Goal: Information Seeking & Learning: Learn about a topic

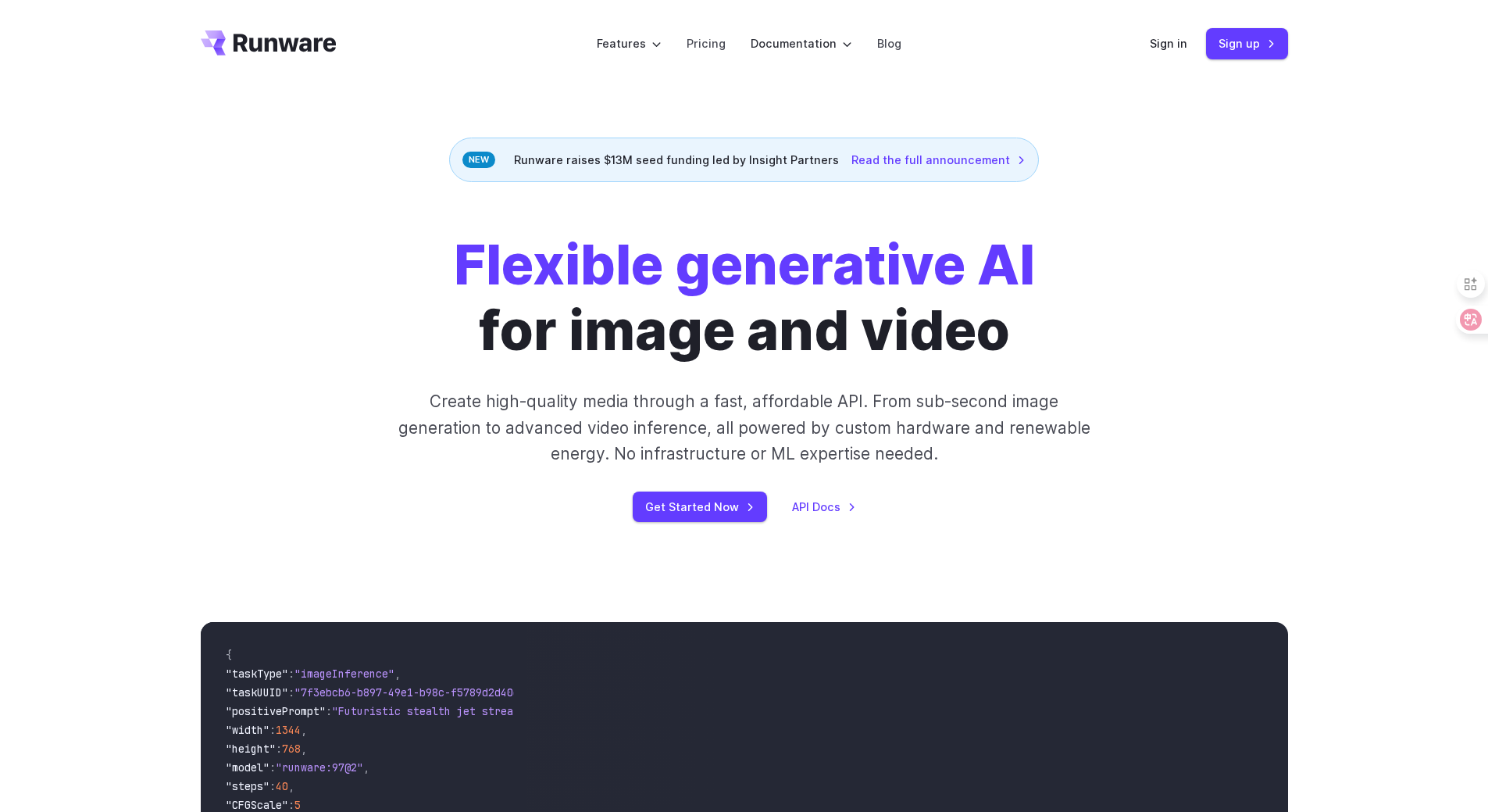
click at [208, 207] on div "Flexible generative AI for image and video Create high-quality media through a …" at bounding box center [744, 377] width 1488 height 390
click at [339, 369] on div "Flexible generative AI for image and video Create high-quality media through a …" at bounding box center [744, 377] width 870 height 289
click at [317, 353] on div "Flexible generative AI for image and video Create high-quality media through a …" at bounding box center [744, 377] width 870 height 289
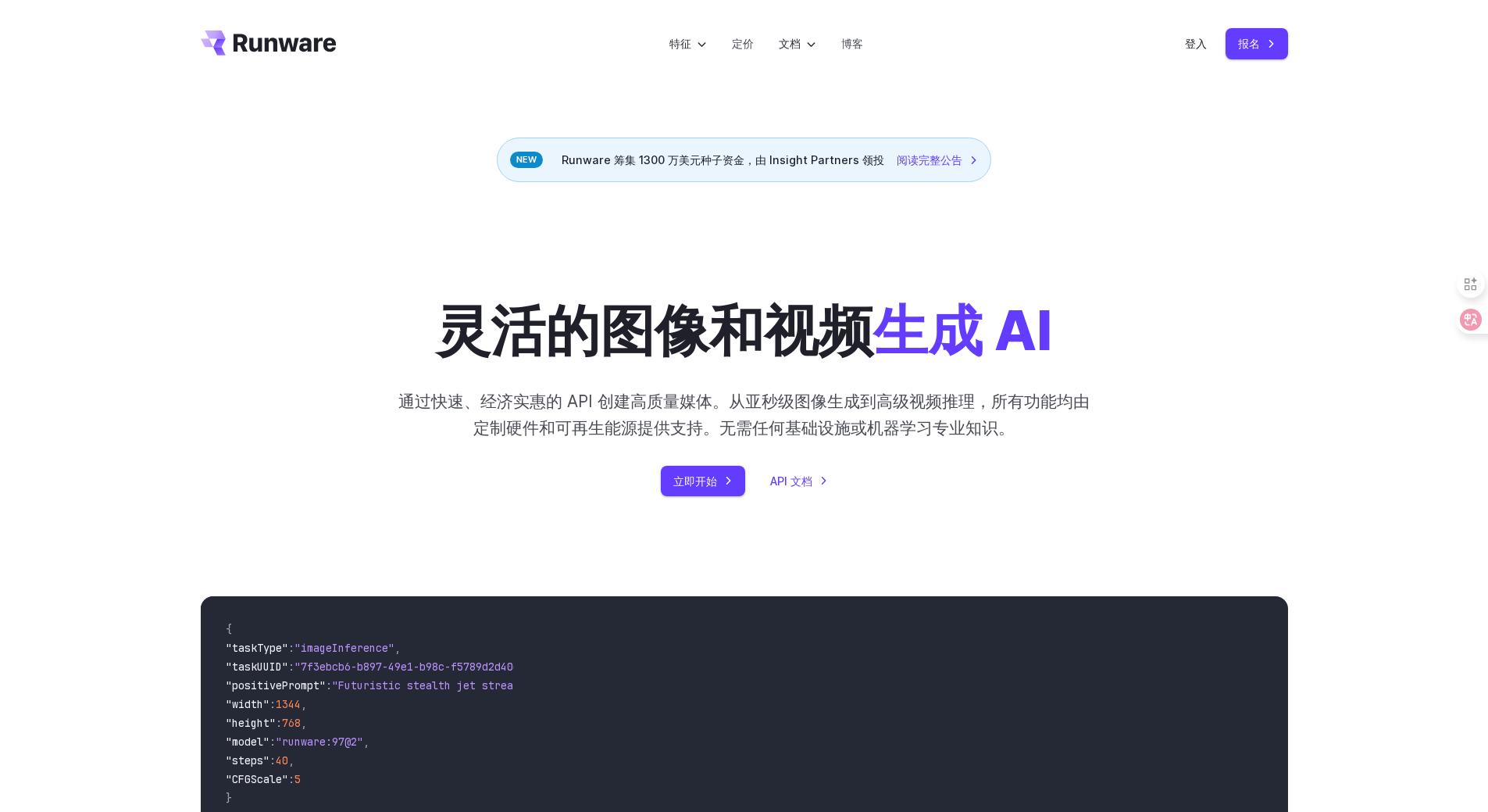
click at [180, 342] on div "灵活的图像和视频 生成 AI 通过快速、经济实惠的 API 创建高质量媒体。从亚秒级图像生成到高级视频推理，所有功能均由定制硬件和可再生能源提供支持。无需任何…" at bounding box center [744, 364] width 1488 height 364
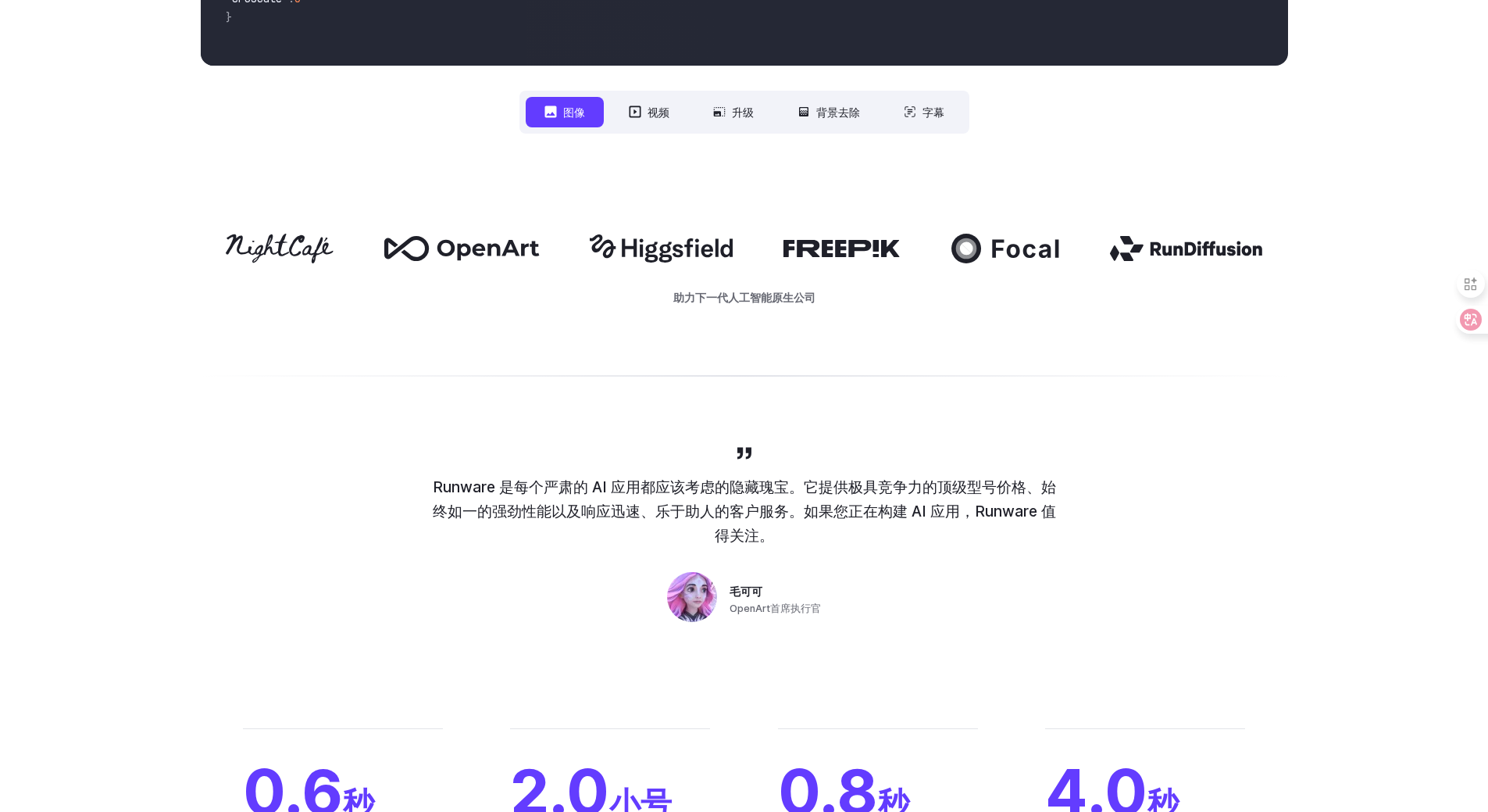
scroll to position [781, 0]
click at [201, 366] on div at bounding box center [744, 374] width 1488 height 37
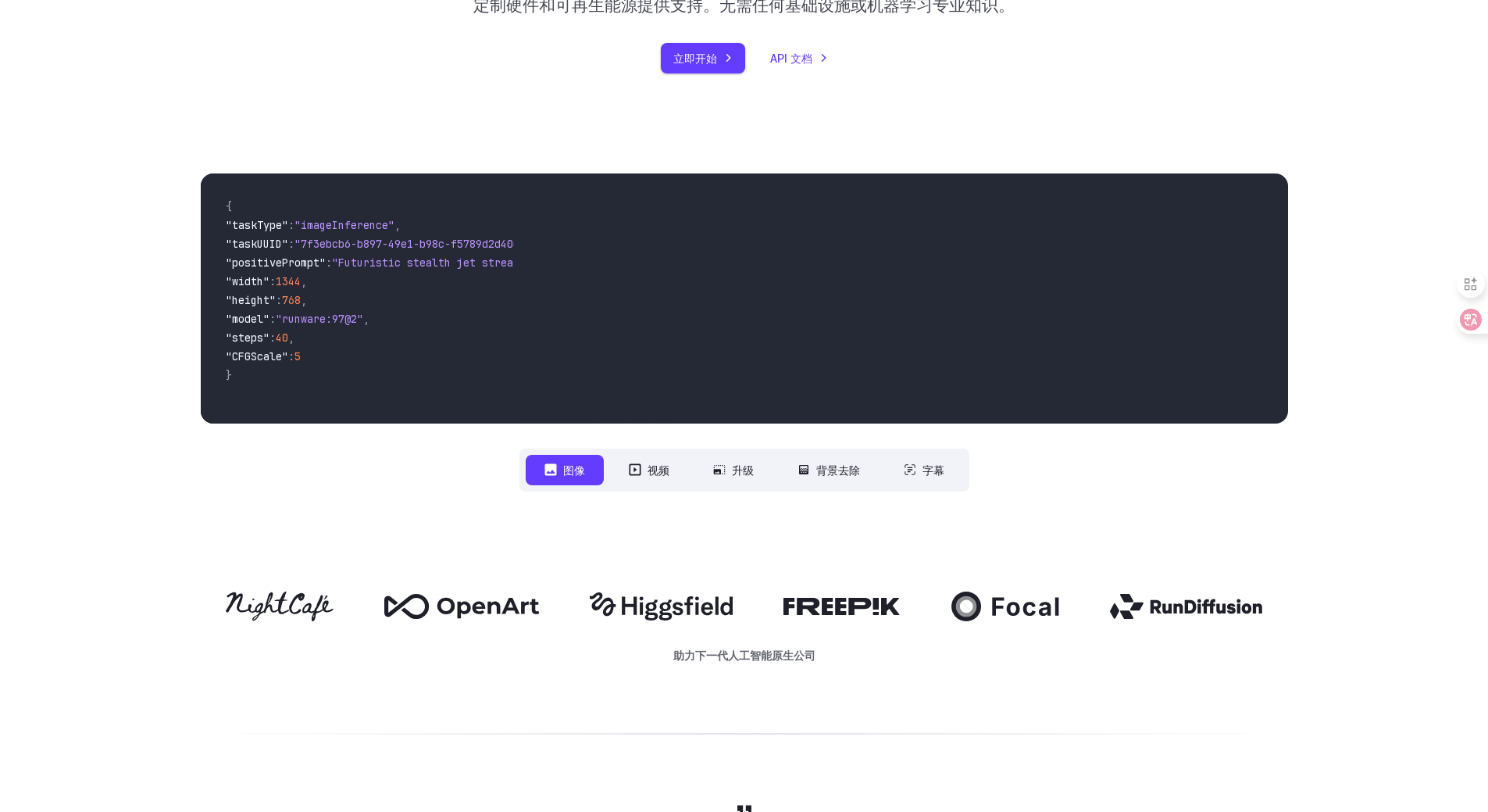
scroll to position [390, 0]
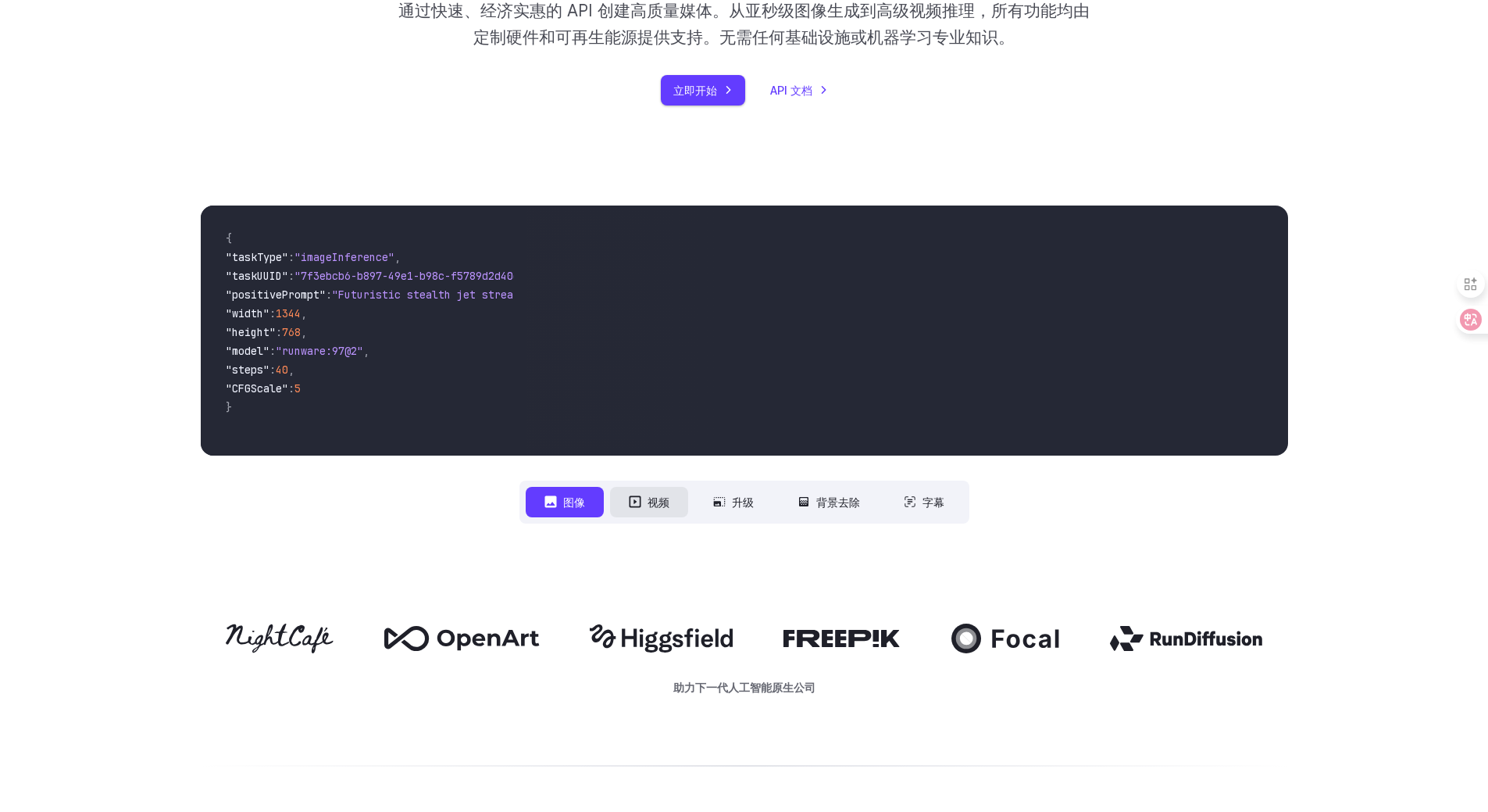
click at [650, 508] on font "视频" at bounding box center [659, 502] width 22 height 14
click at [736, 500] on font "升级" at bounding box center [743, 502] width 22 height 14
click at [837, 502] on font "背景去除" at bounding box center [837, 502] width 44 height 14
click at [932, 500] on font "字幕" at bounding box center [934, 502] width 22 height 14
click at [38, 427] on div "**********" at bounding box center [744, 364] width 1488 height 418
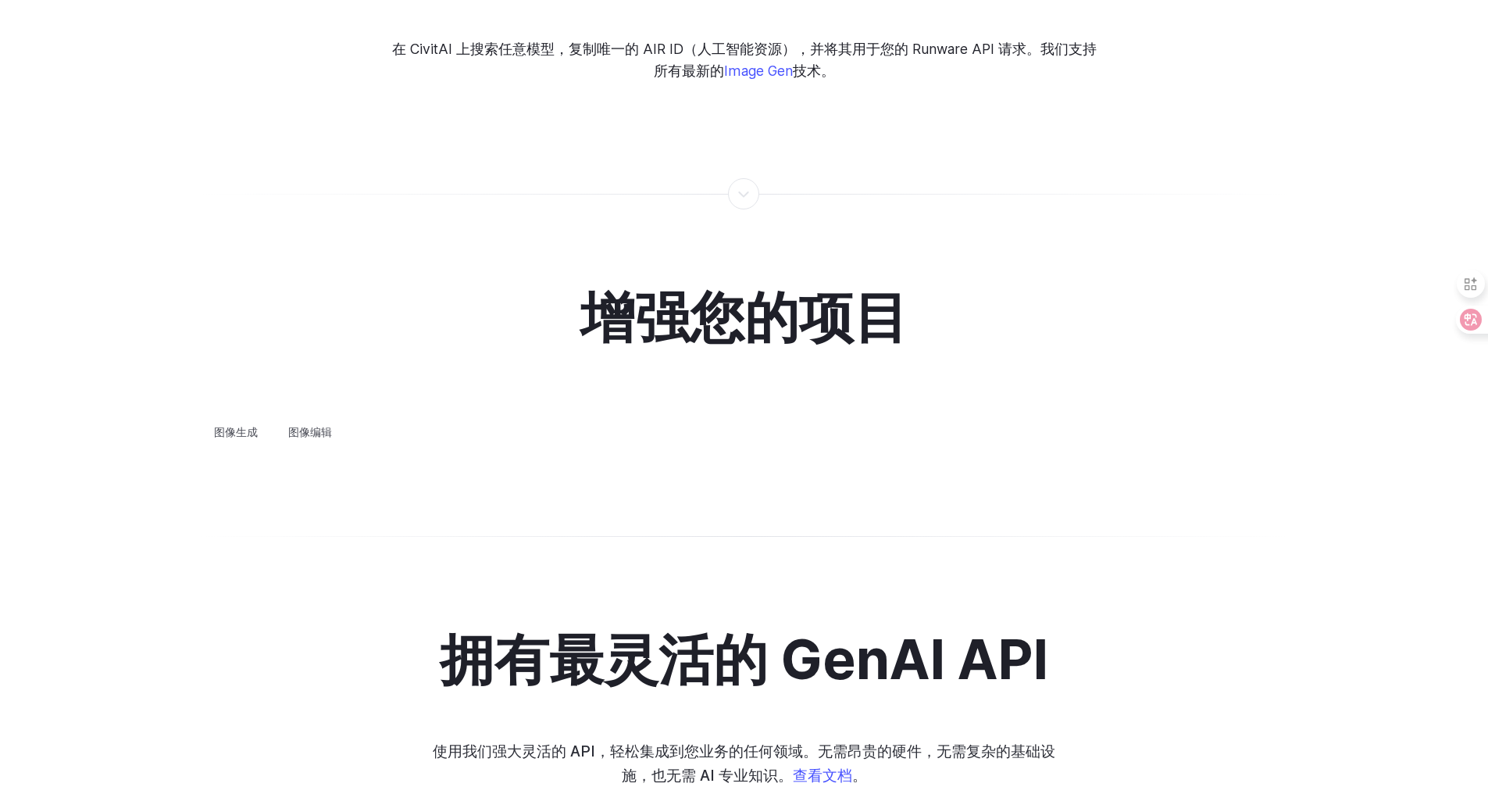
scroll to position [2969, 0]
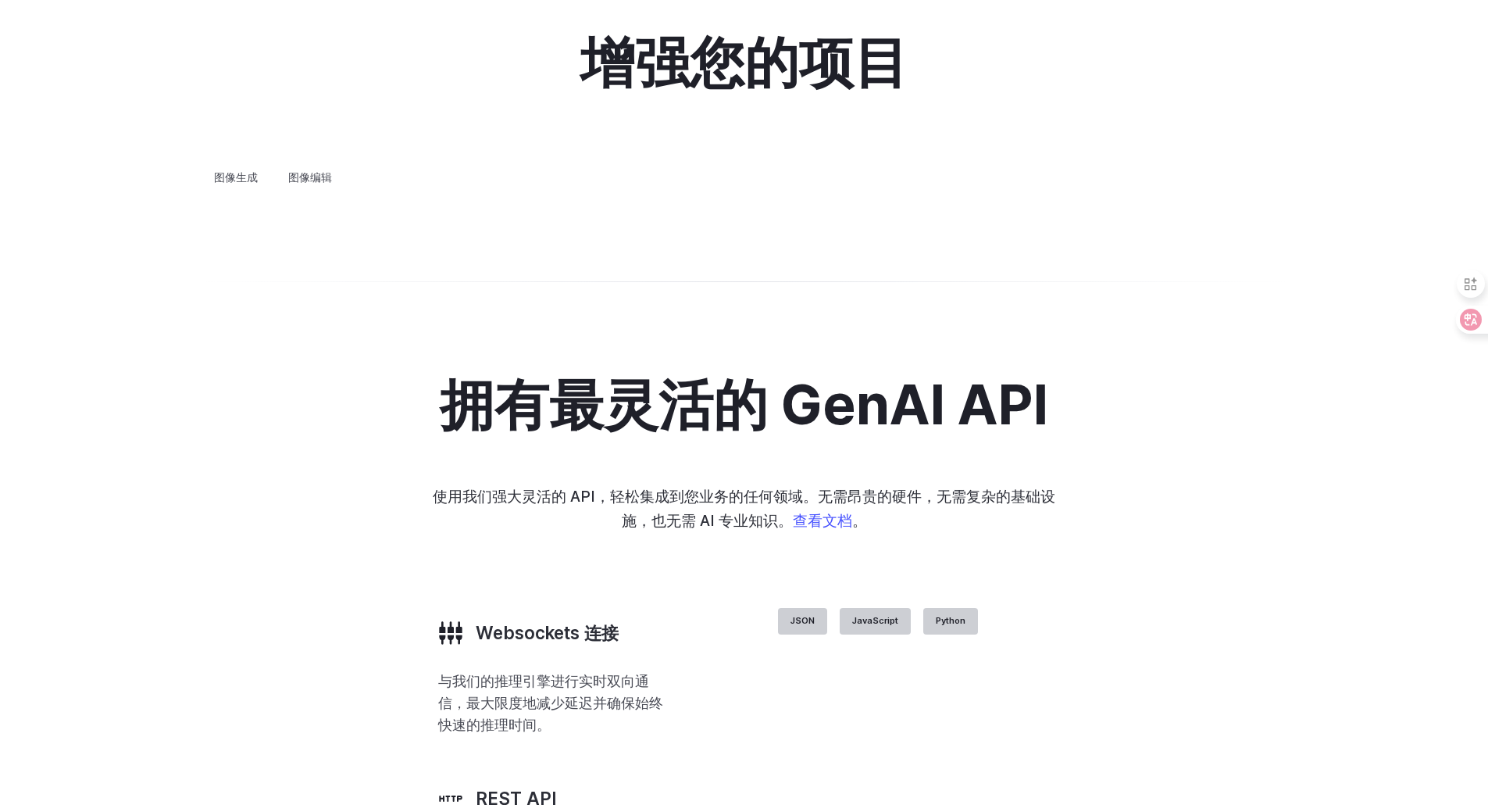
click at [0, 0] on font "概念设计" at bounding box center [0, 0] width 0 height 0
click at [0, 0] on font "创意造型" at bounding box center [0, 0] width 0 height 0
click at [0, 0] on font "建筑学" at bounding box center [0, 0] width 0 height 0
click at [0, 0] on font "产品设计" at bounding box center [0, 0] width 0 height 0
click at [0, 0] on font "个性化资产" at bounding box center [0, 0] width 0 height 0
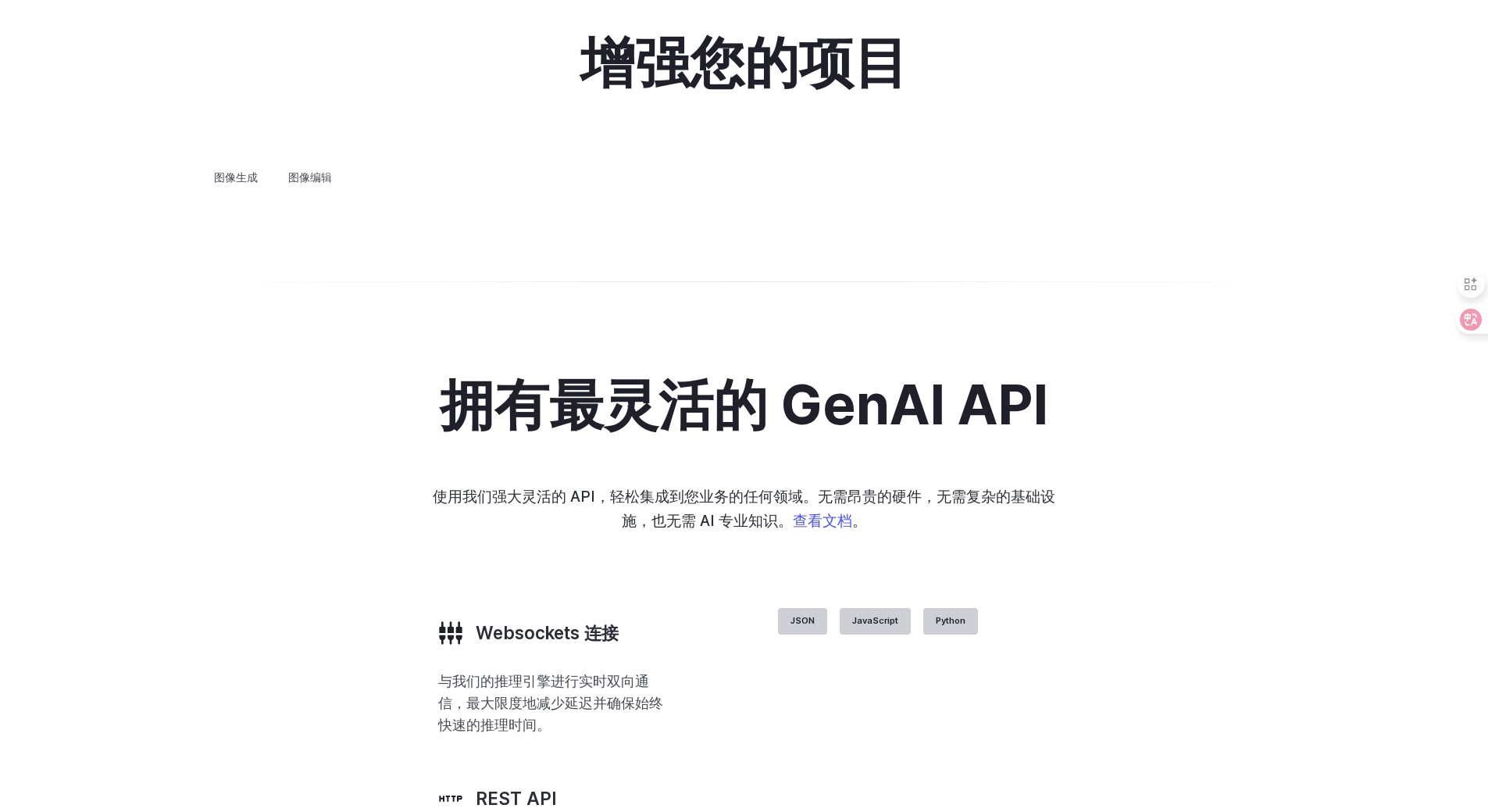
click at [107, 262] on div "增强您的项目 图像生成 图像编辑 自定义头像 以您想要的任何风格创建头像 - 无论是抽象的、卡通的还是现实的。 概念设计 快速构思和完善新概念，从角色设计到徽…" at bounding box center [744, 110] width 1488 height 305
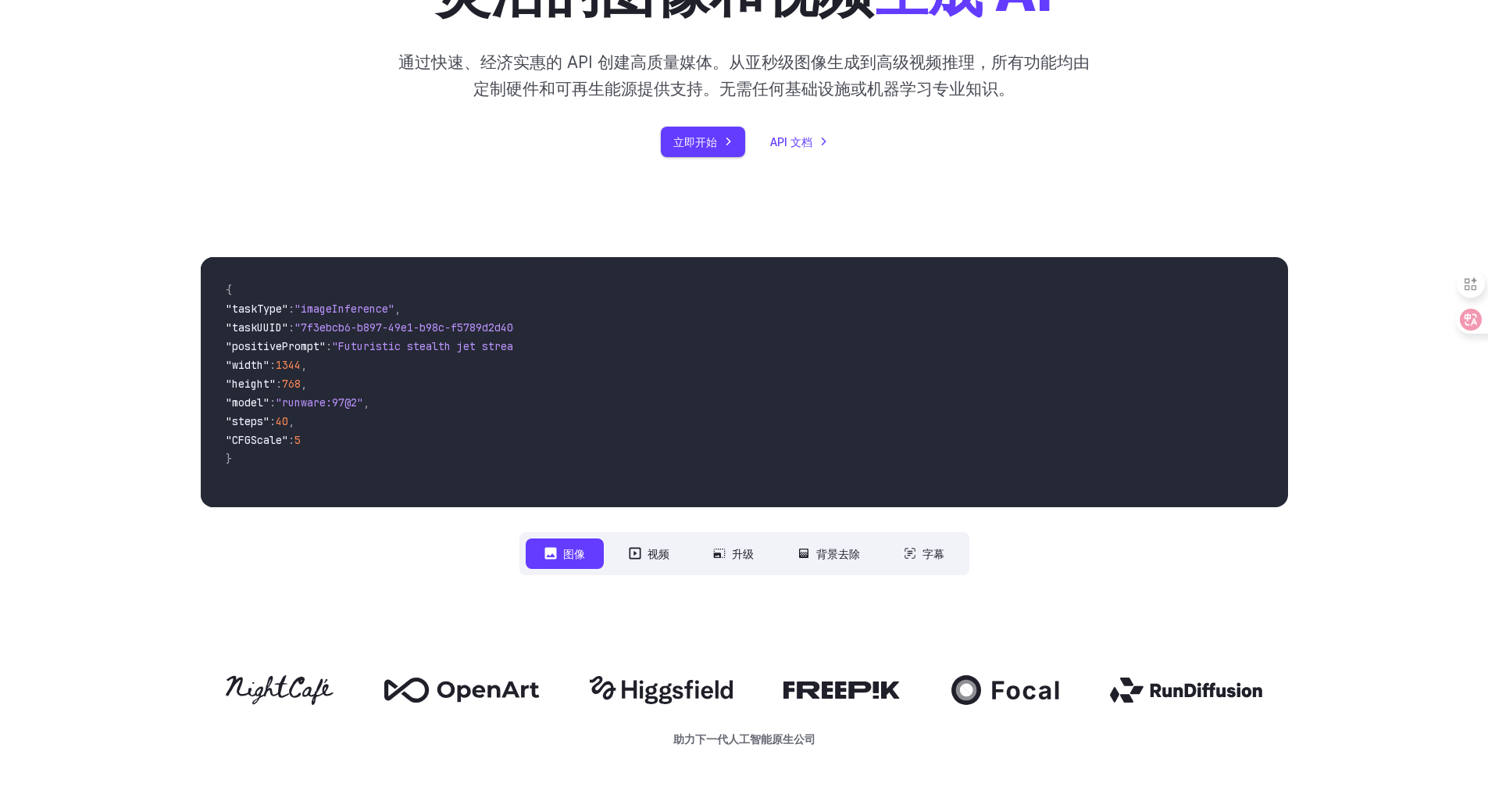
scroll to position [0, 0]
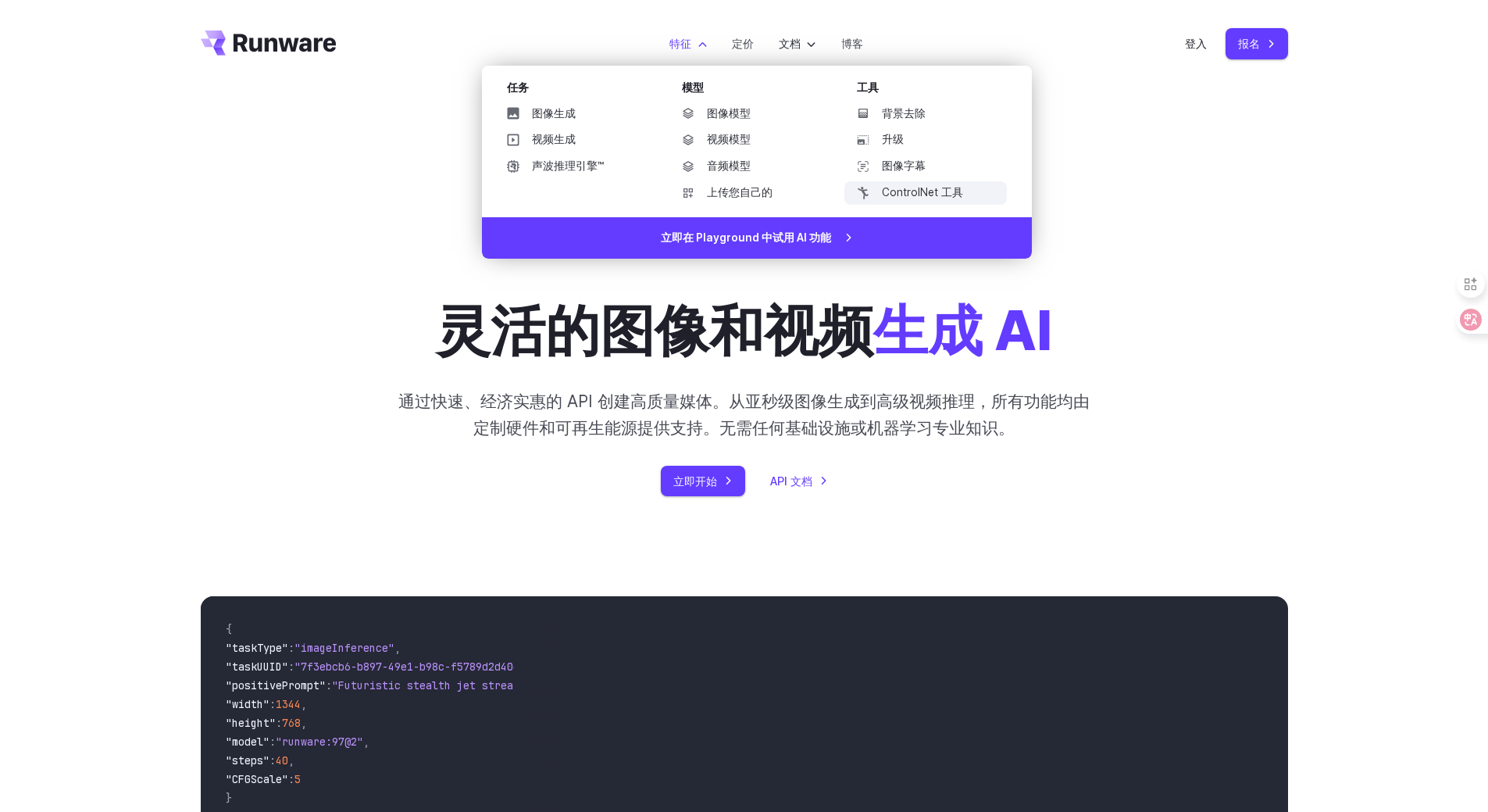
click at [905, 187] on font "ControlNet 工具" at bounding box center [923, 192] width 81 height 13
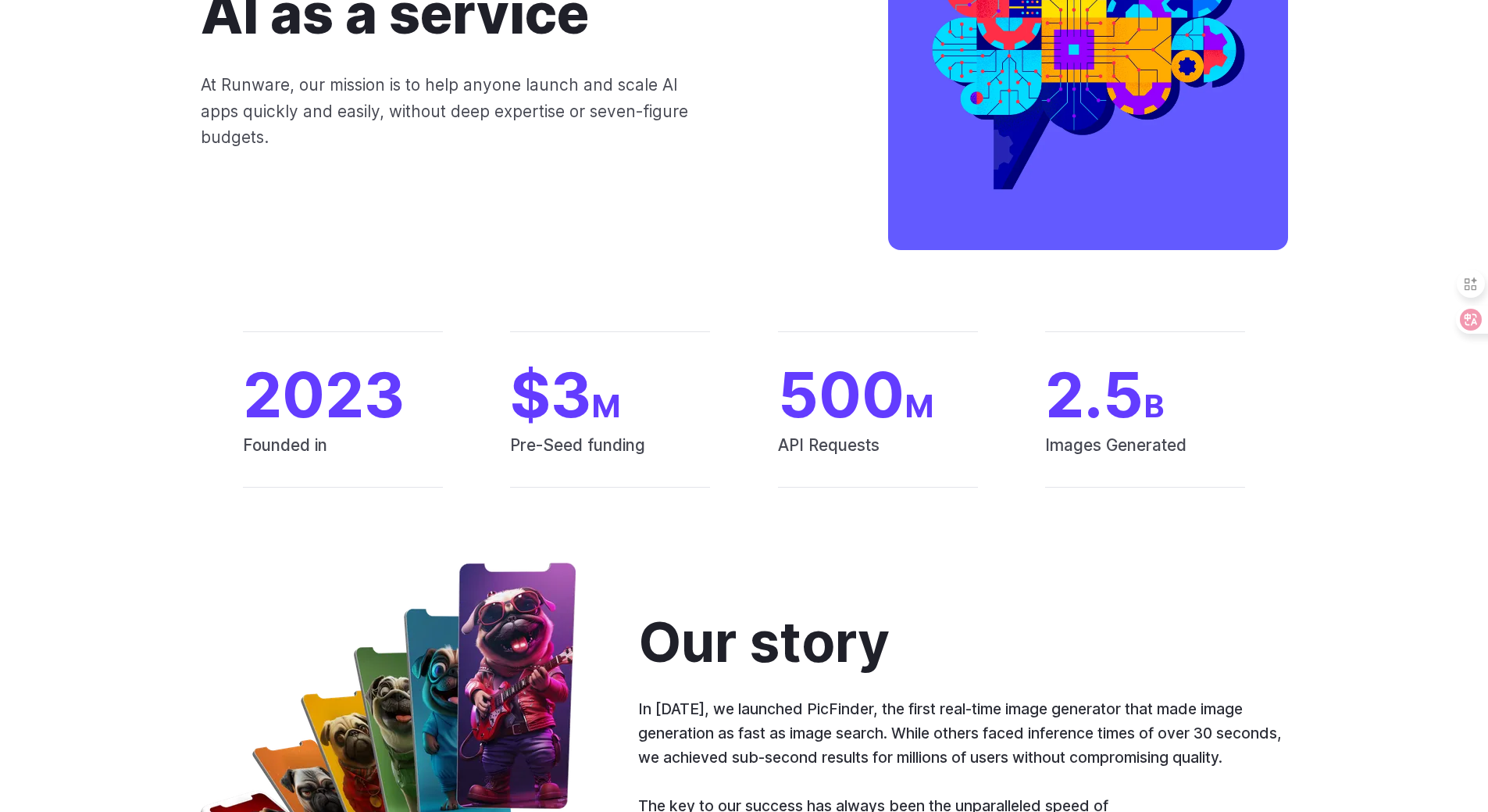
drag, startPoint x: 0, startPoint y: 0, endPoint x: 0, endPoint y: 467, distance: 467.0
click at [0, 467] on div "2023 Founded in $3 M Pre-Seed funding 500 M API Requests 2.5 B Images Generated" at bounding box center [744, 409] width 1488 height 156
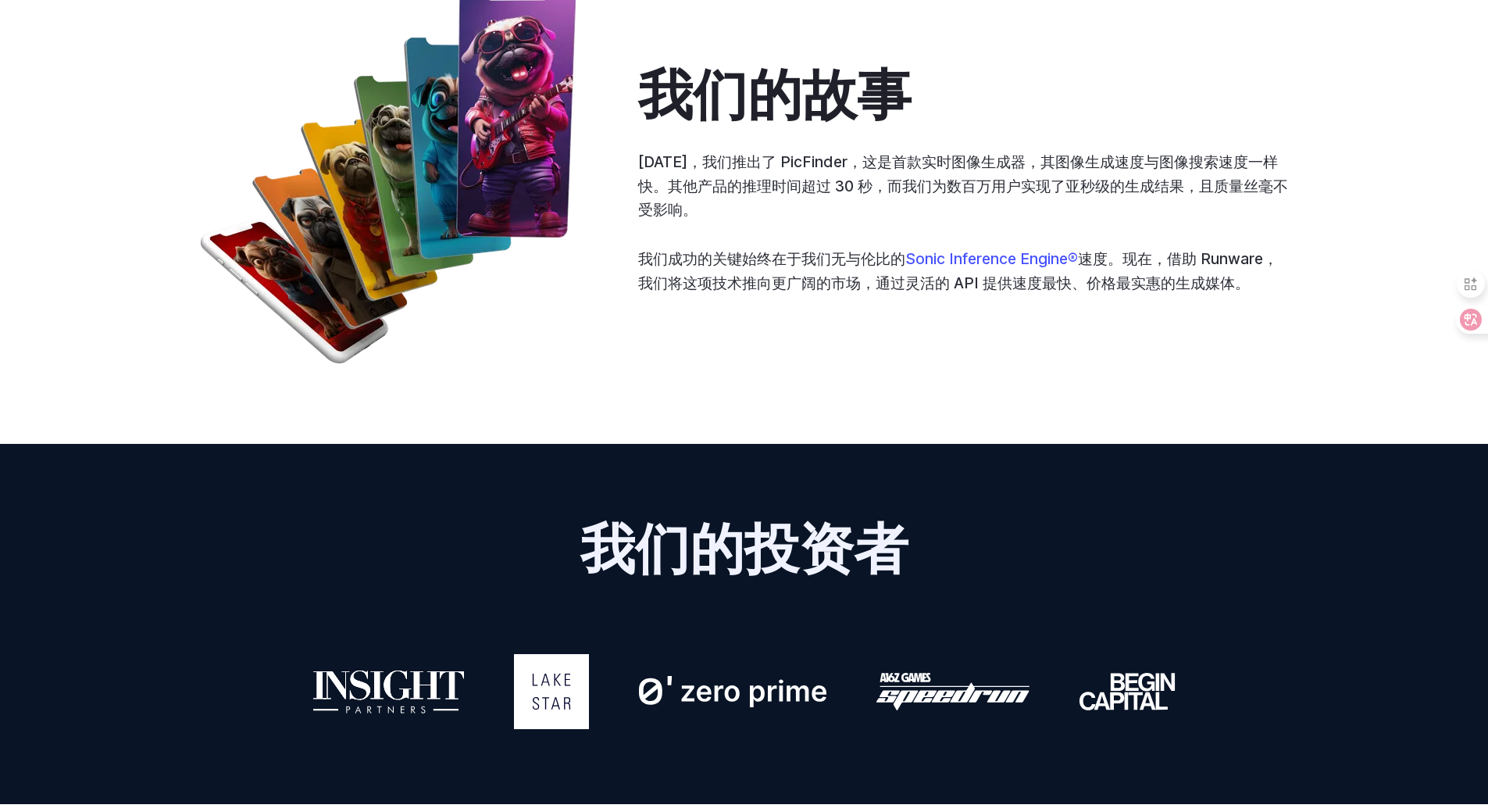
scroll to position [727, 0]
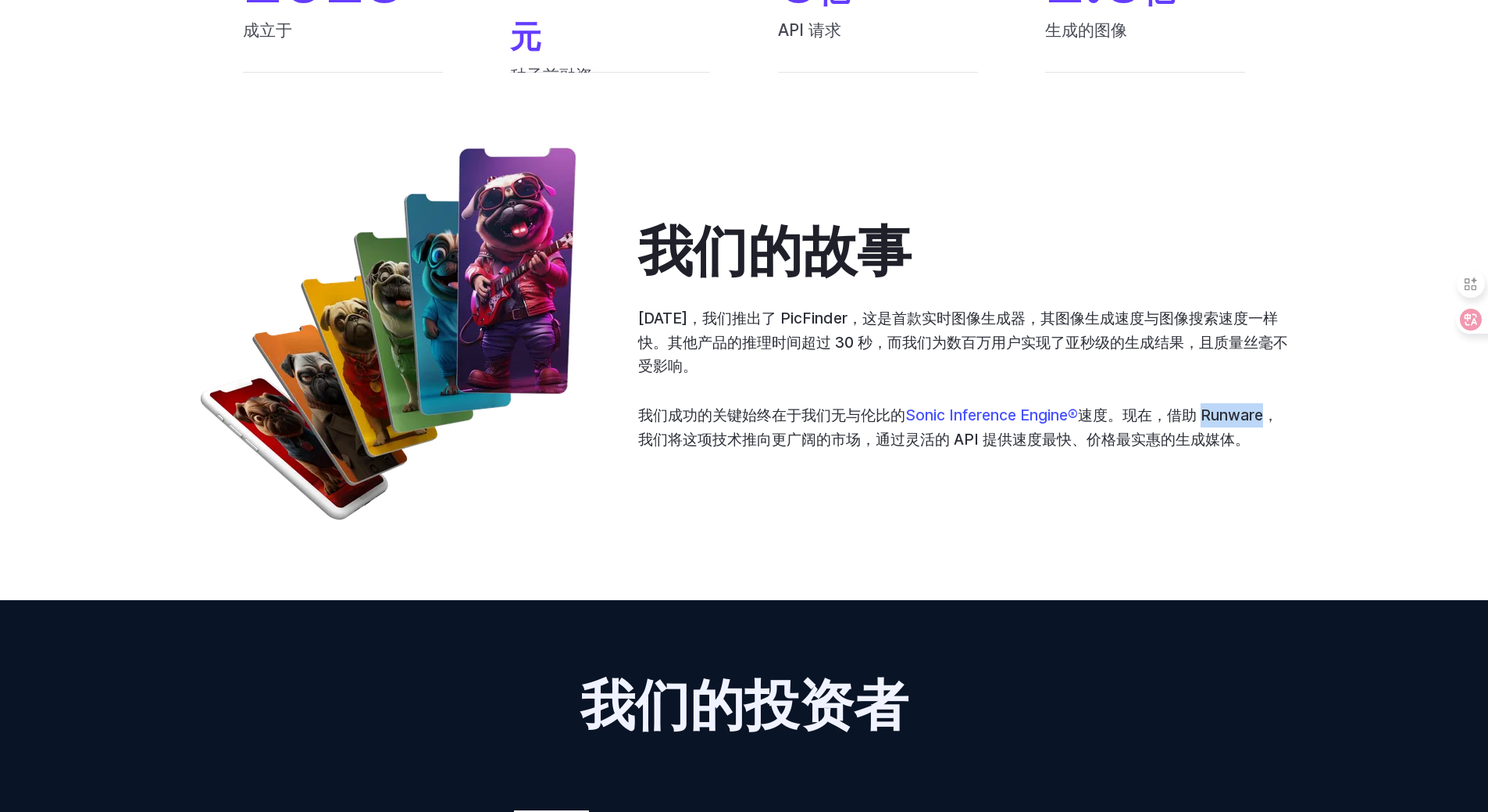
drag, startPoint x: 1268, startPoint y: 414, endPoint x: 1209, endPoint y: 414, distance: 59.0
click at [1209, 414] on font "速度。现在，借助 Runware，我们将这项技术推向更广阔的市场，通过灵活的 API 提供速度最快、价格最实惠的生成媒体。" at bounding box center [958, 427] width 639 height 43
copy font "Runware"
click at [1125, 307] on p "2023 年，我们推出了 PicFinder，这是首款实时图像生成器，其图像生成速度与图像搜索速度一样快。其他产品的推理时间超过 30 秒，而我们为数百万用户…" at bounding box center [963, 342] width 650 height 72
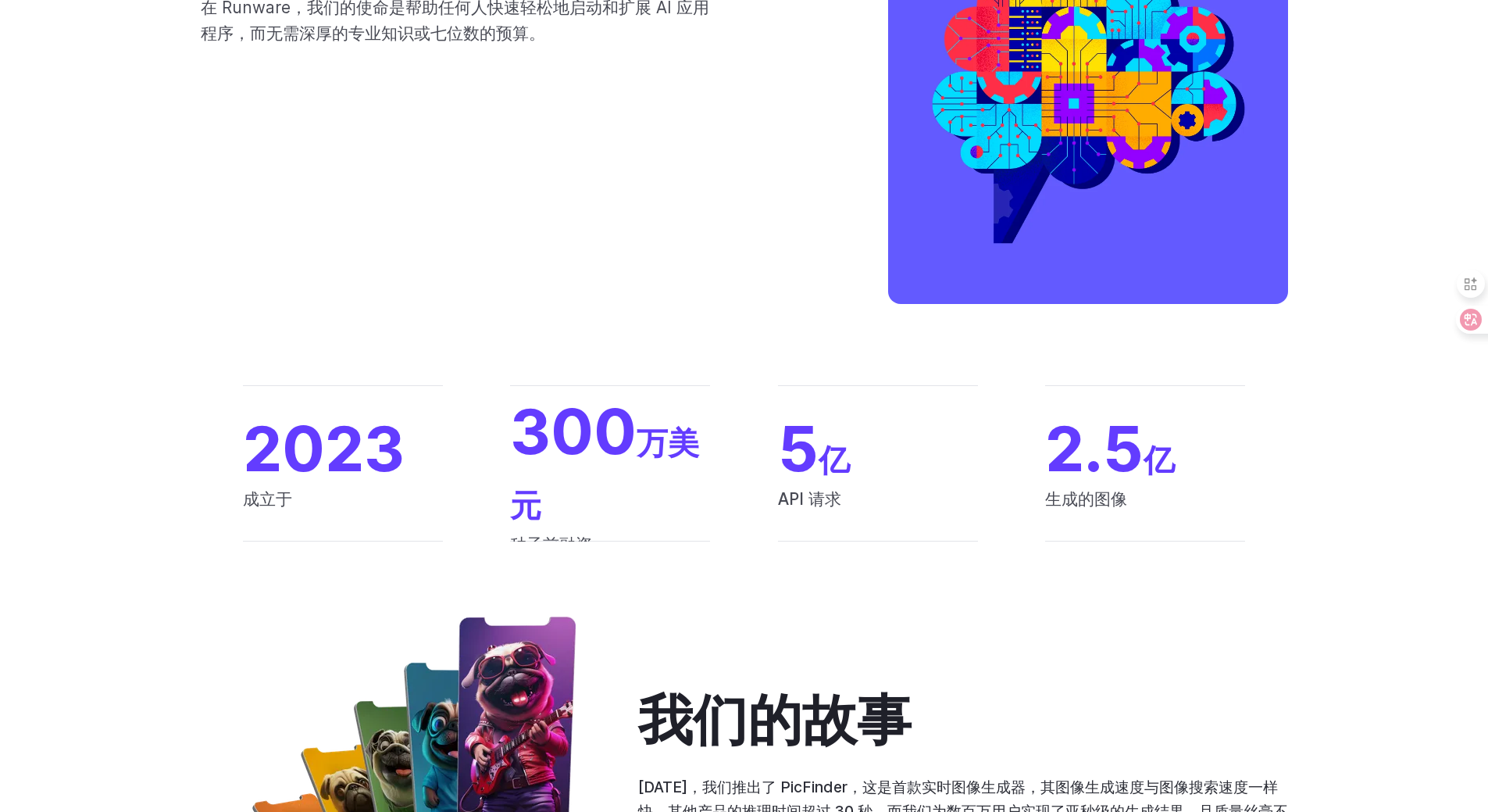
scroll to position [0, 0]
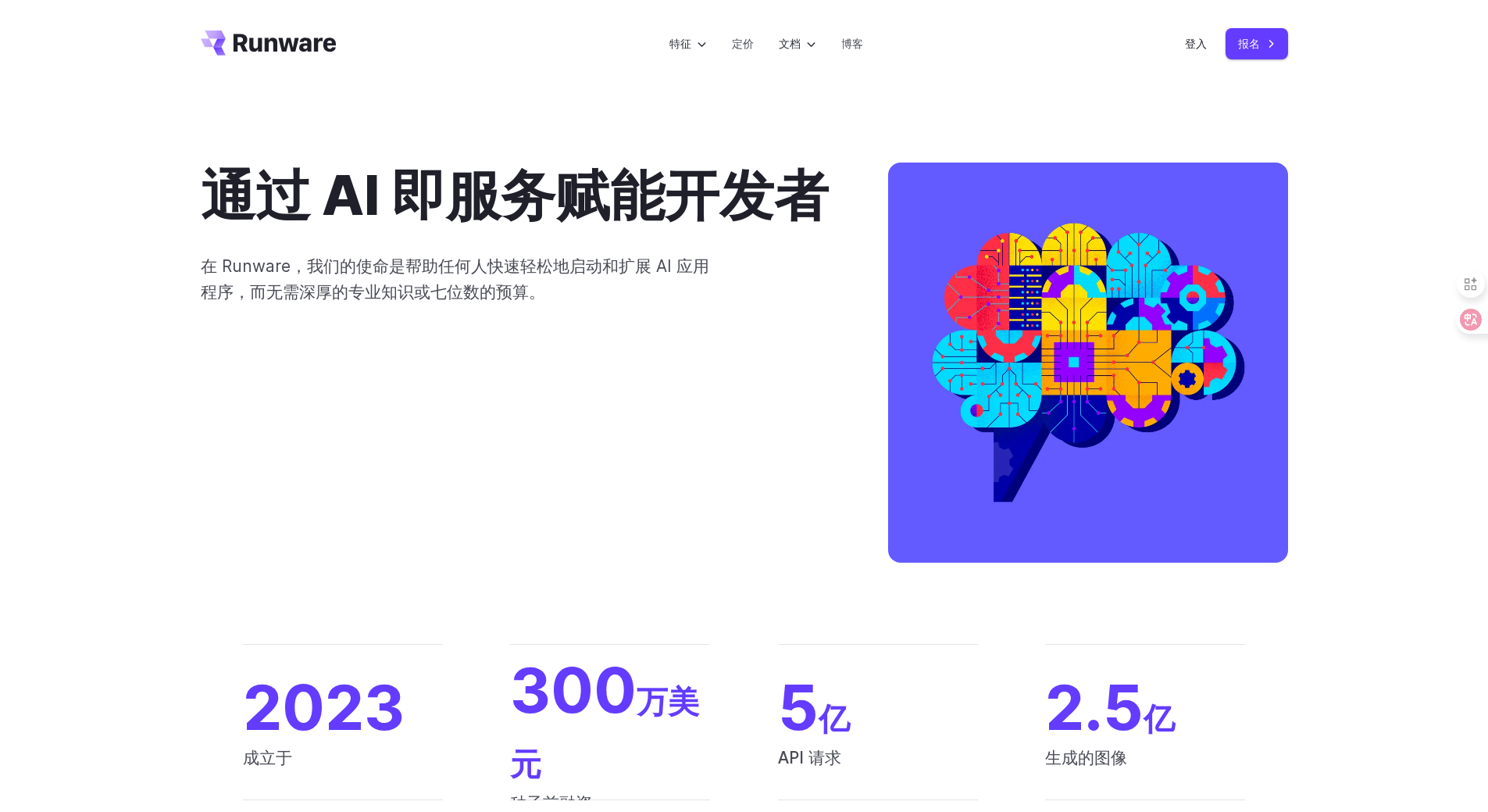
click at [245, 39] on icon "前往 /" at bounding box center [286, 42] width 103 height 18
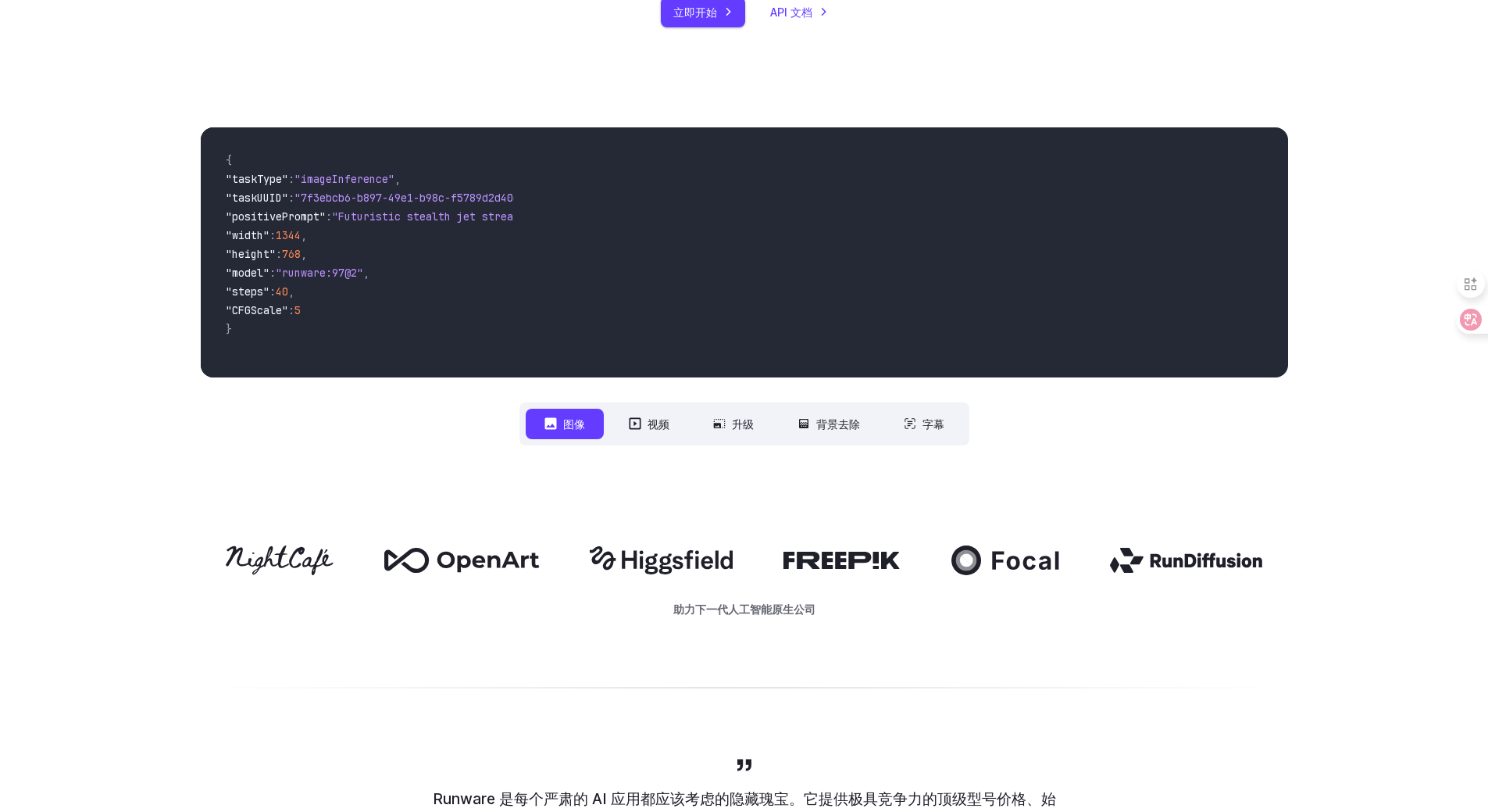
scroll to position [859, 0]
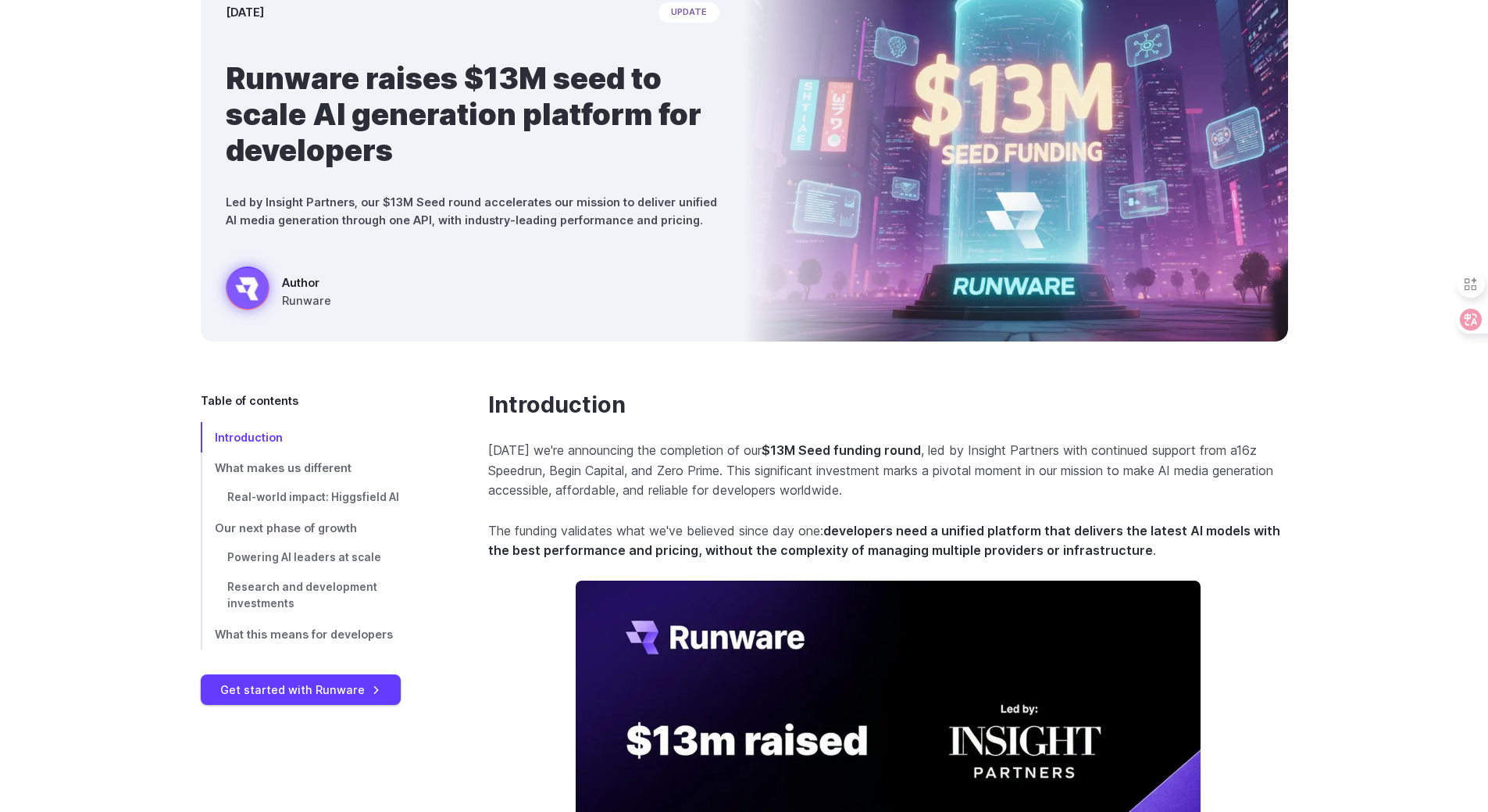
scroll to position [313, 0]
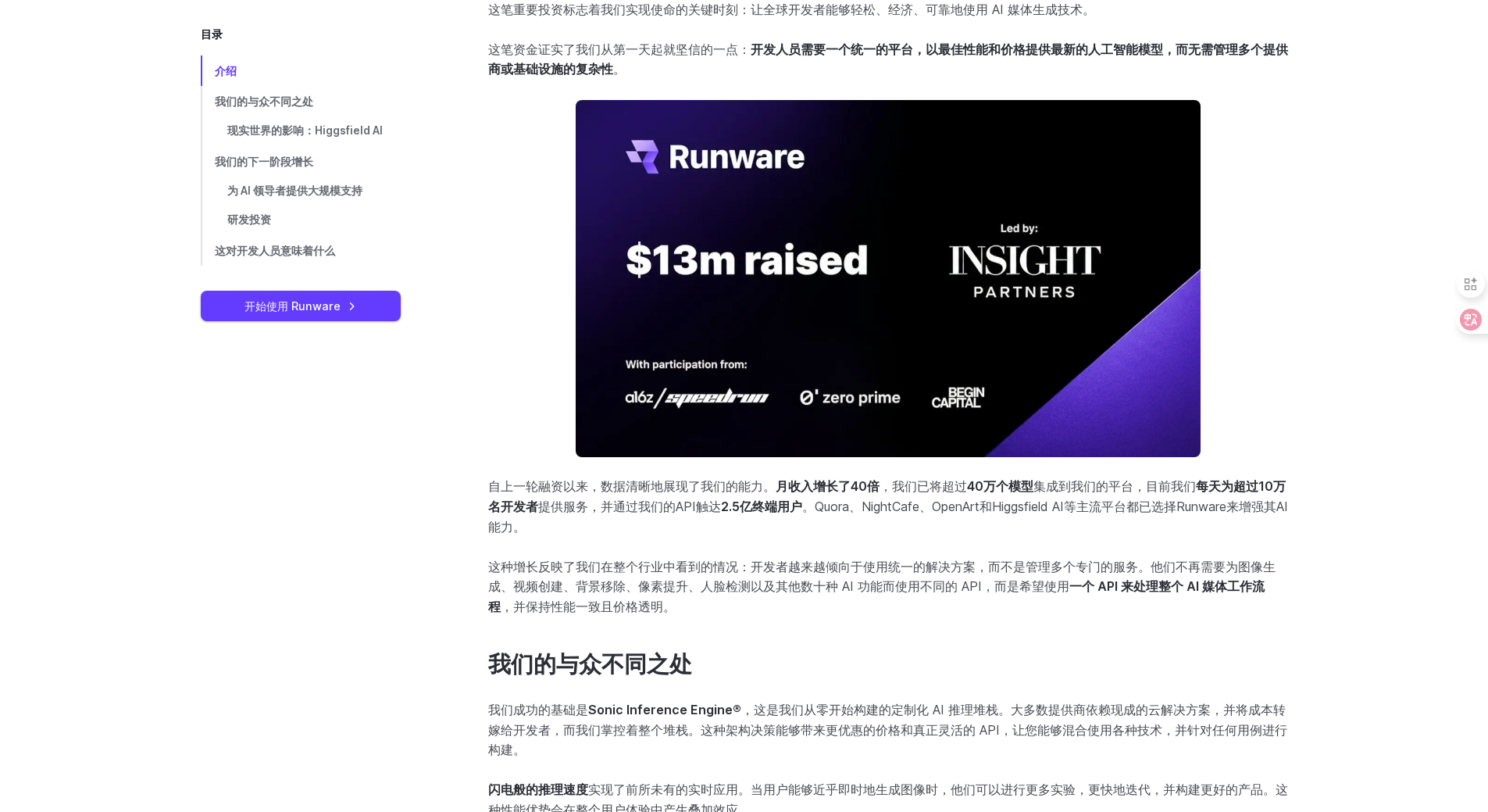
scroll to position [390, 0]
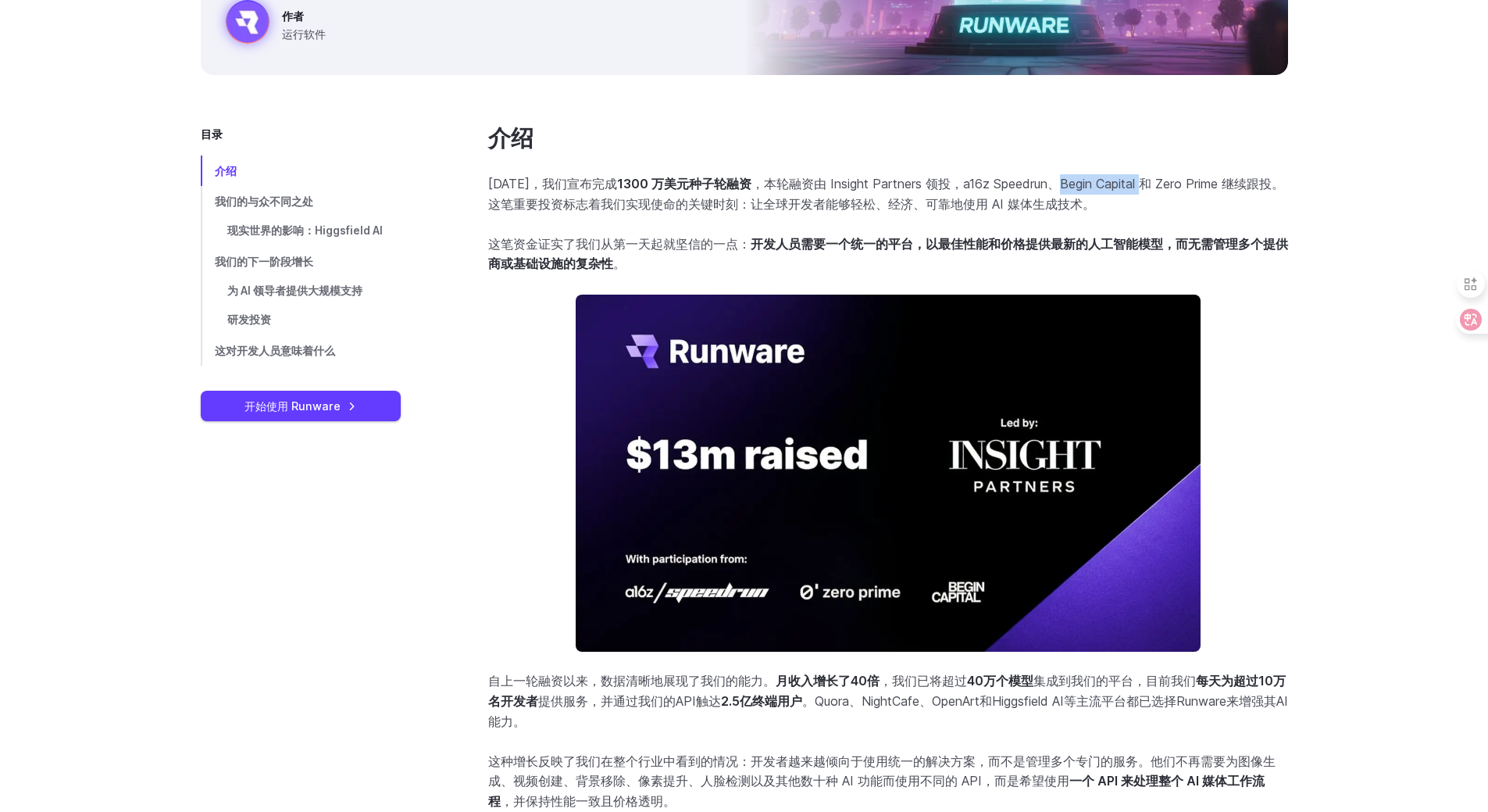
drag, startPoint x: 1130, startPoint y: 185, endPoint x: 1050, endPoint y: 186, distance: 80.0
click at [1050, 186] on font "，本轮融资由 Insight Partners 领投，a16z Speedrun、Begin Capital 和 Zero Prime 继续跟投。这笔重要投资…" at bounding box center [886, 193] width 796 height 36
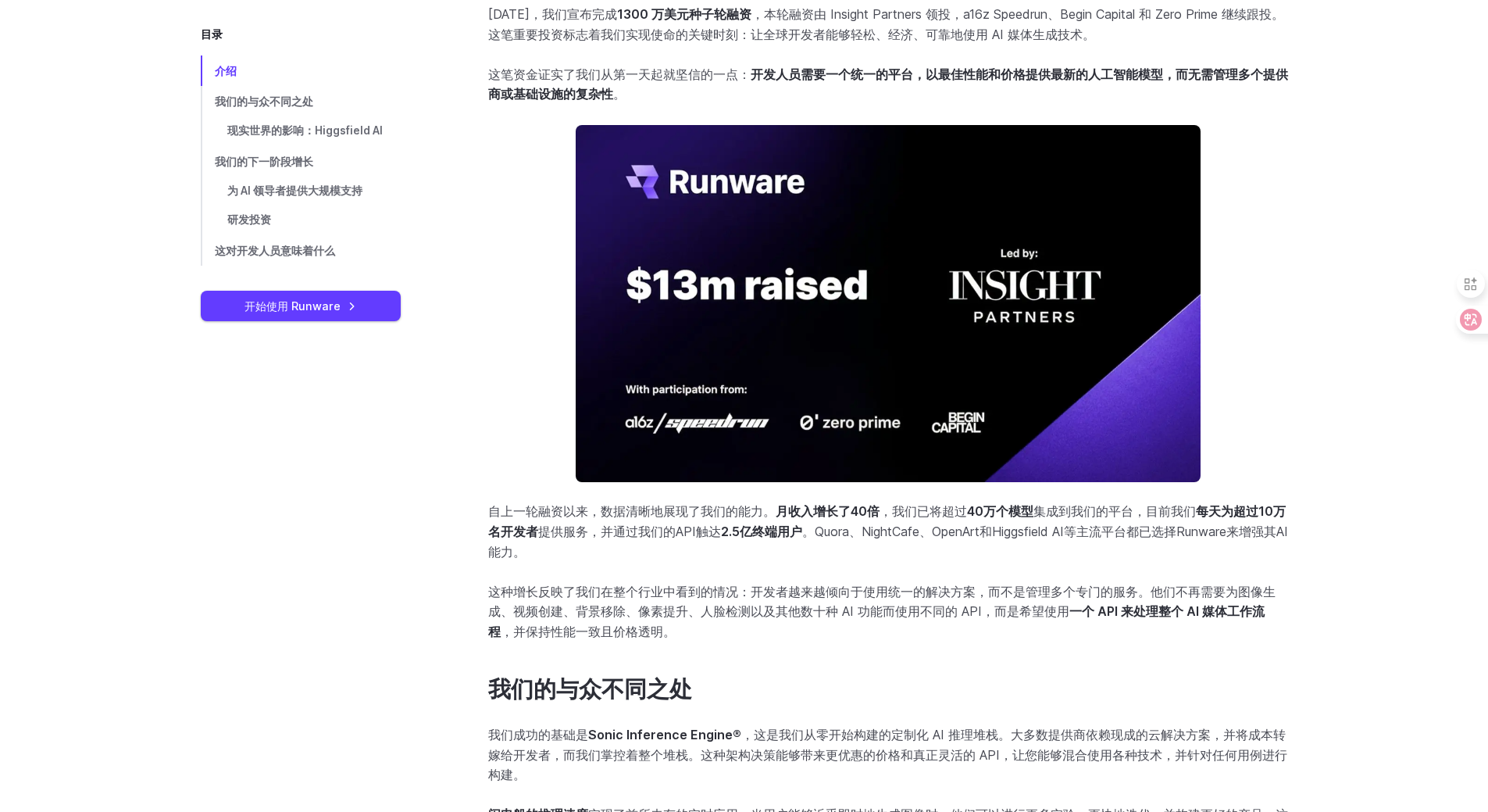
scroll to position [781, 0]
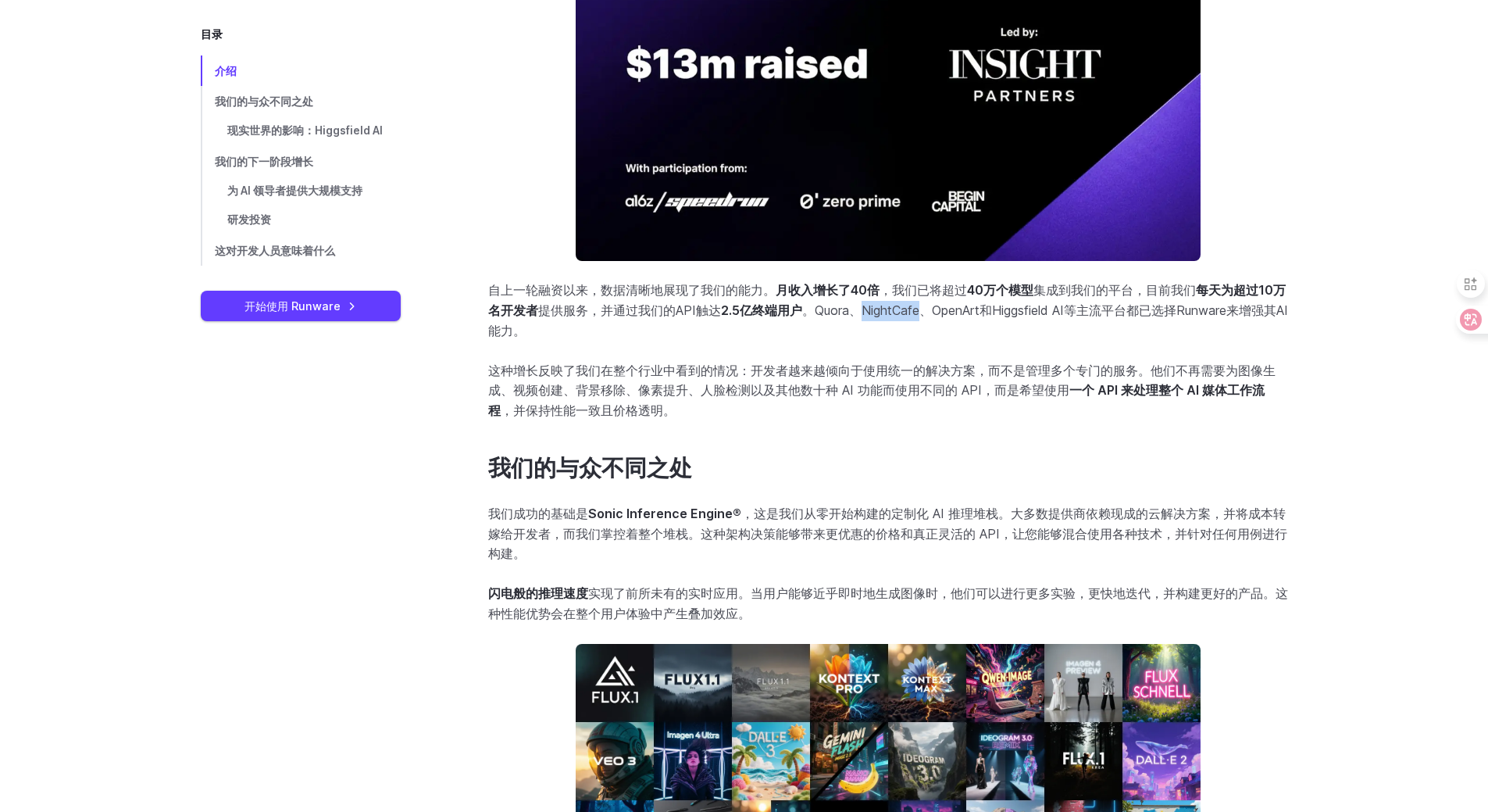
drag, startPoint x: 923, startPoint y: 310, endPoint x: 864, endPoint y: 309, distance: 59.0
click at [864, 309] on font "。Quora、NightCafe、OpenArt和Higgsfield AI等主流平台都已选择Runware来增强其AI能力。" at bounding box center [888, 320] width 800 height 36
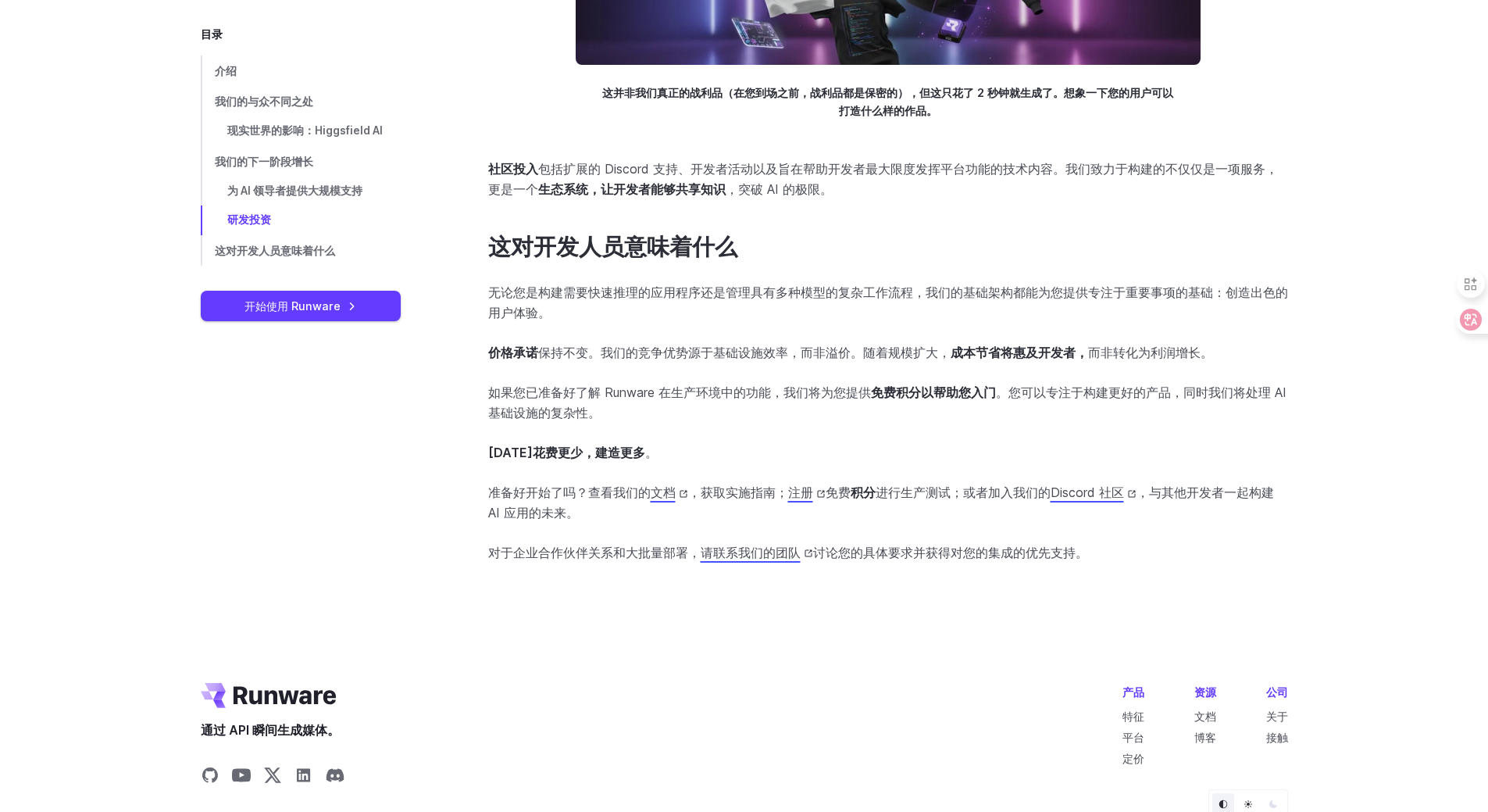
scroll to position [3434, 0]
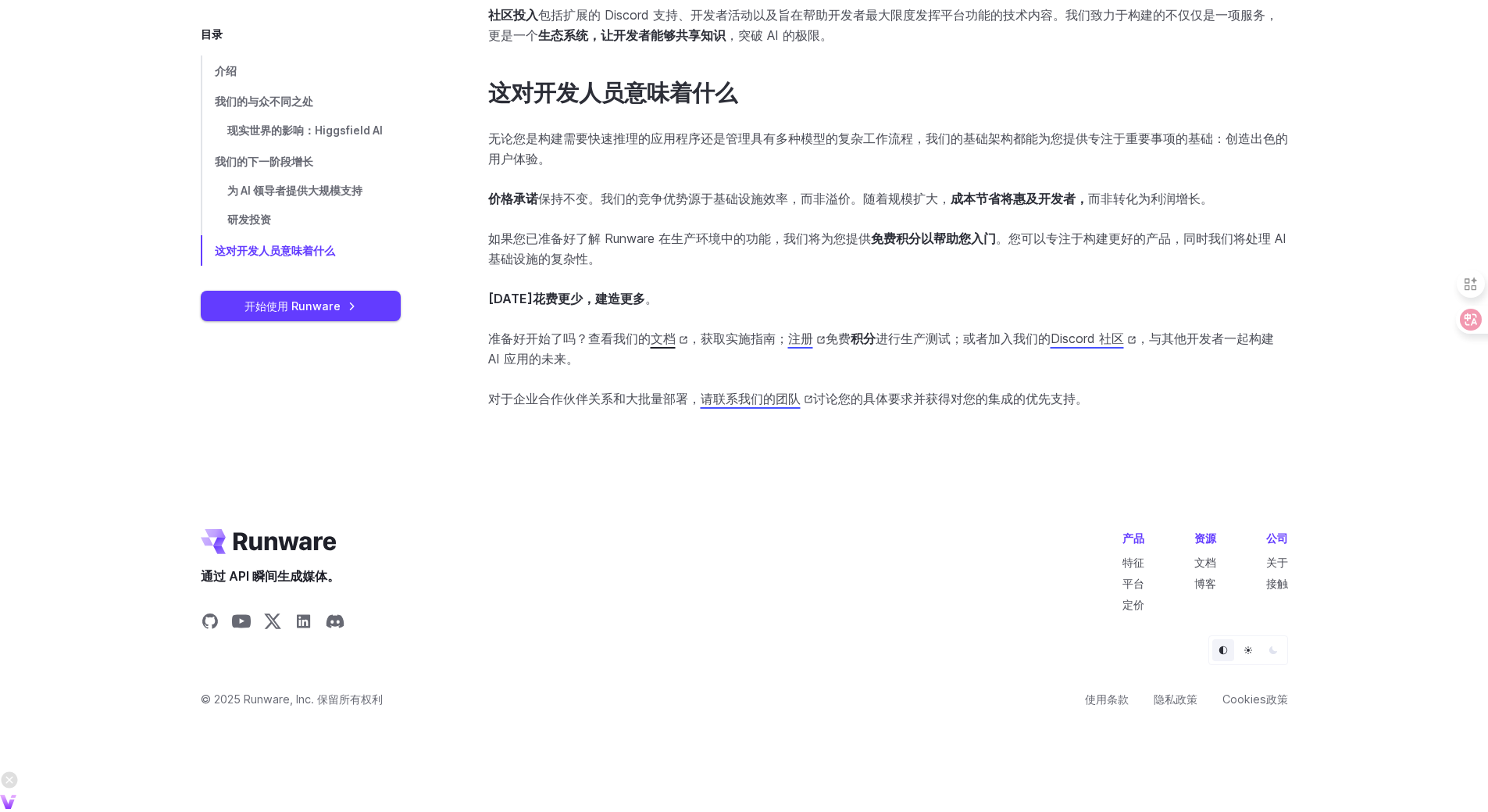
click at [663, 346] on font "文档" at bounding box center [662, 338] width 25 height 16
